Goal: Task Accomplishment & Management: Manage account settings

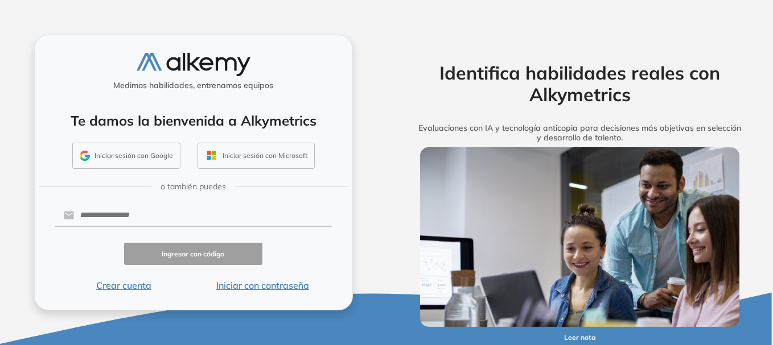
click at [147, 155] on button "Iniciar sesión con Google" at bounding box center [126, 156] width 108 height 26
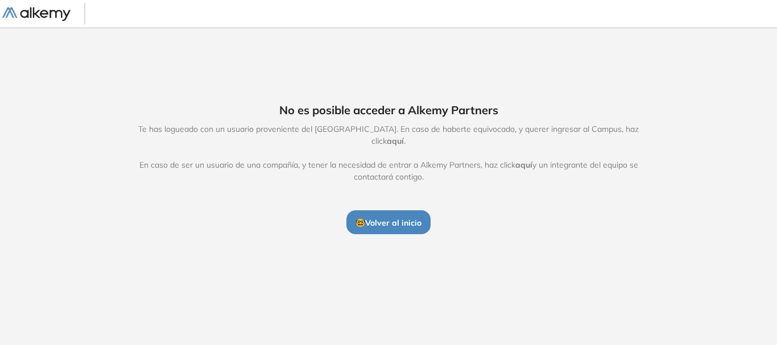
click at [384, 220] on span "🤓 Volver al inicio" at bounding box center [389, 223] width 66 height 10
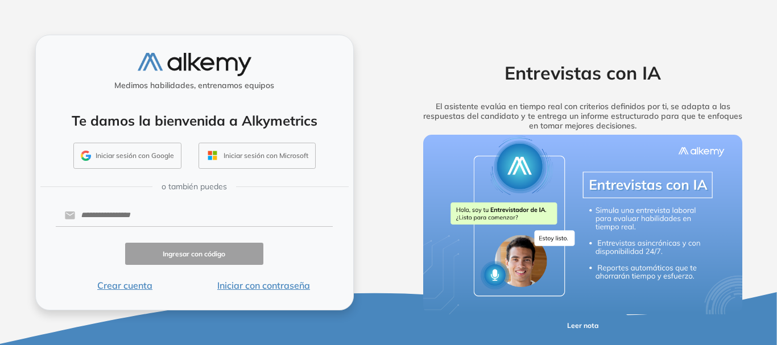
click at [137, 147] on button "Iniciar sesión con Google" at bounding box center [127, 156] width 108 height 26
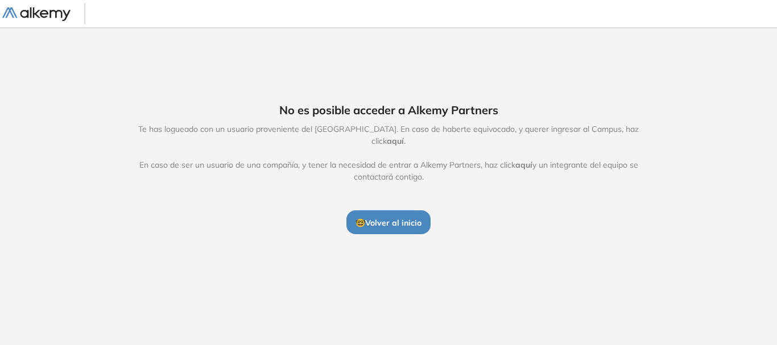
click at [404, 136] on span "aquí" at bounding box center [395, 141] width 17 height 10
